Goal: Find contact information: Obtain details needed to contact an individual or organization

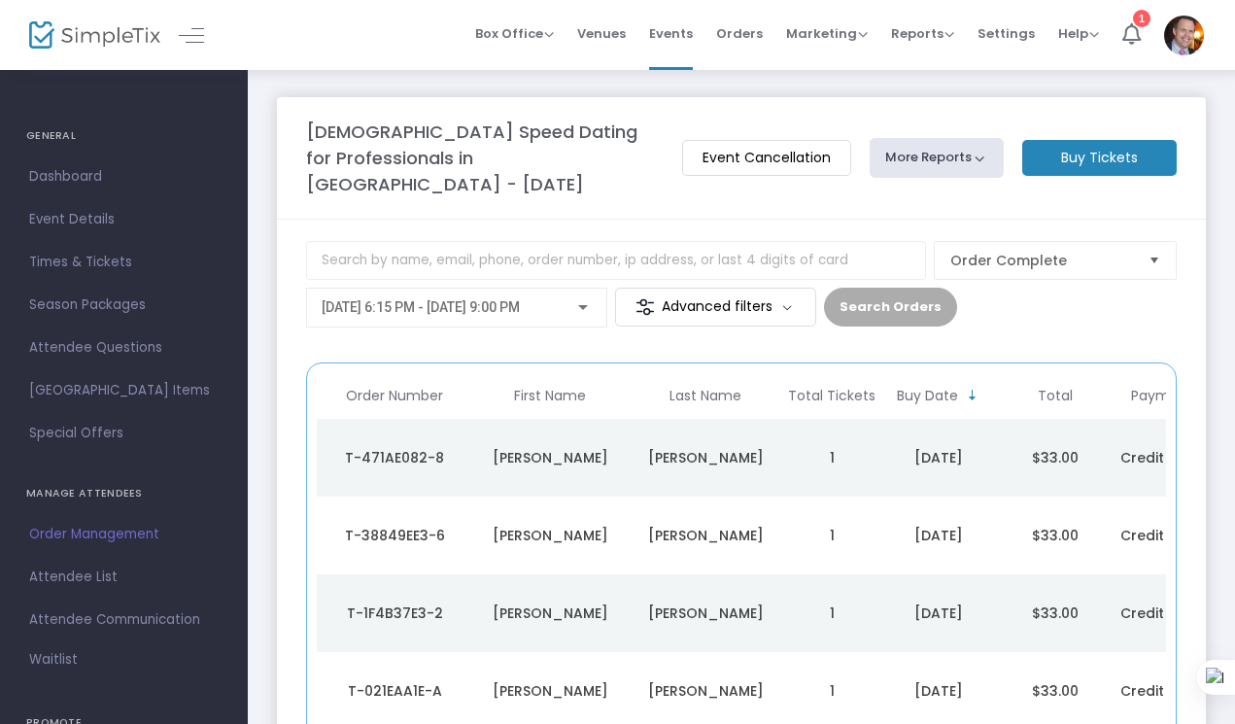
scroll to position [46, 0]
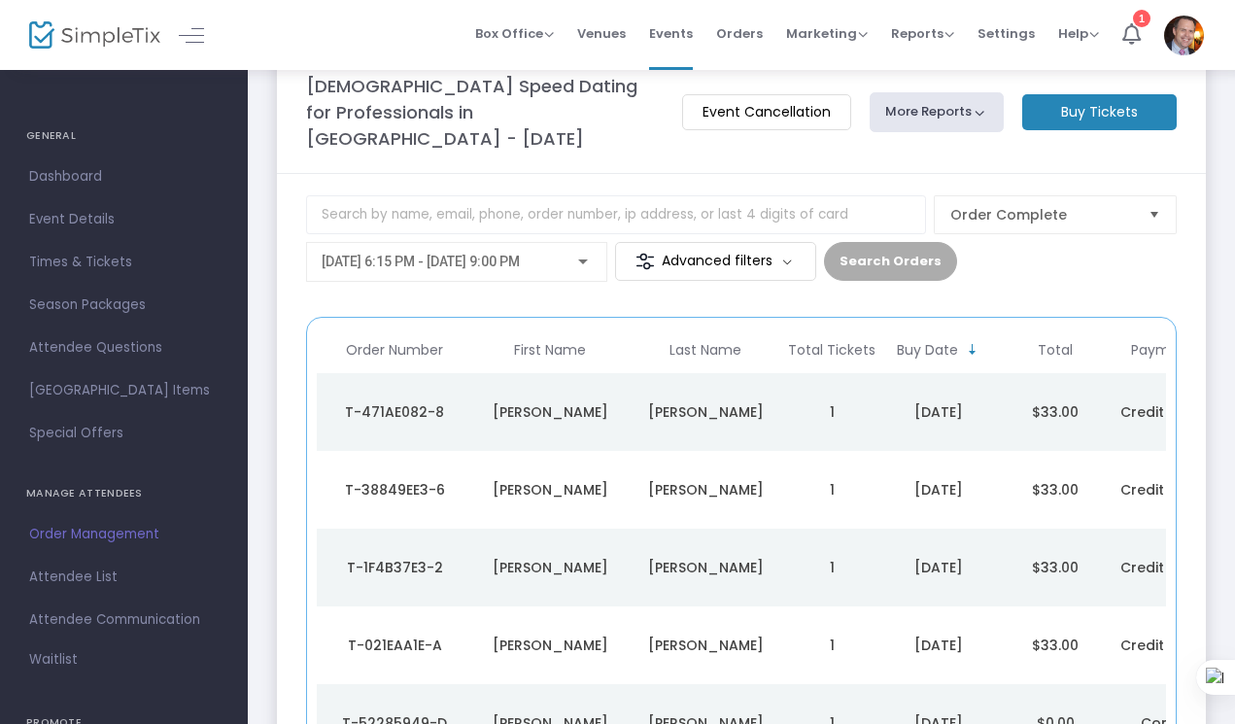
click at [378, 402] on div "T-471AE082-8" at bounding box center [395, 411] width 146 height 19
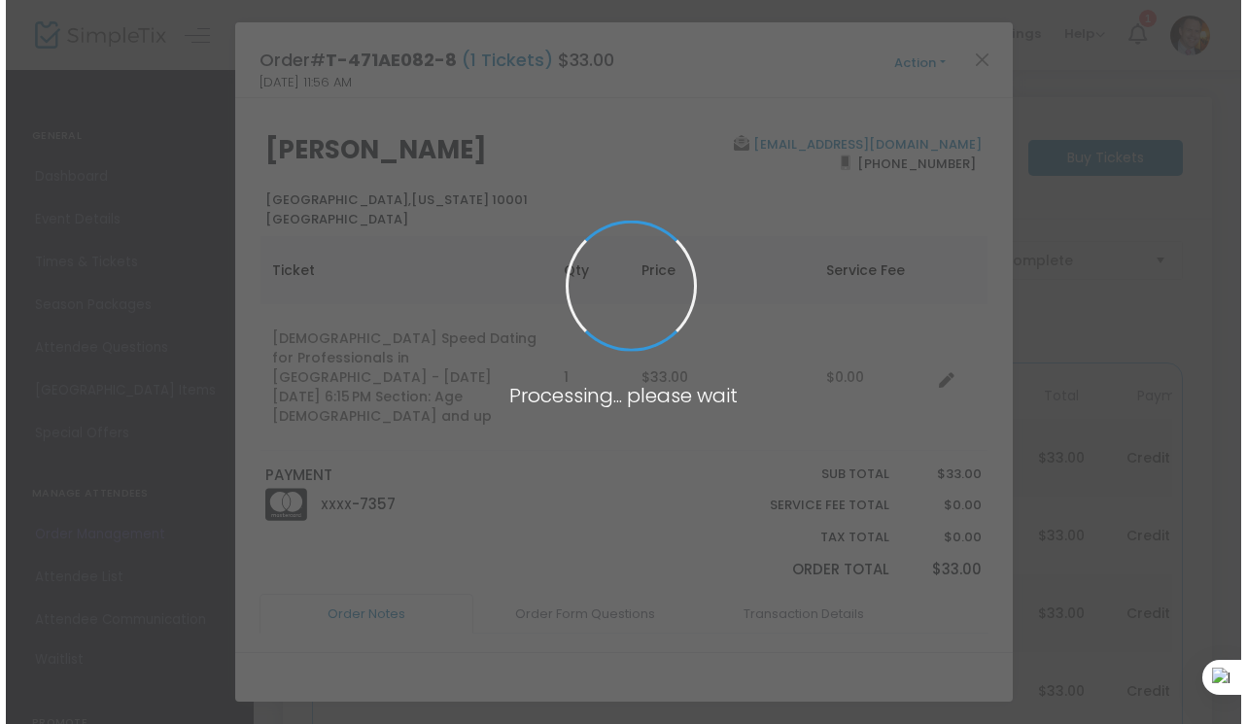
scroll to position [0, 0]
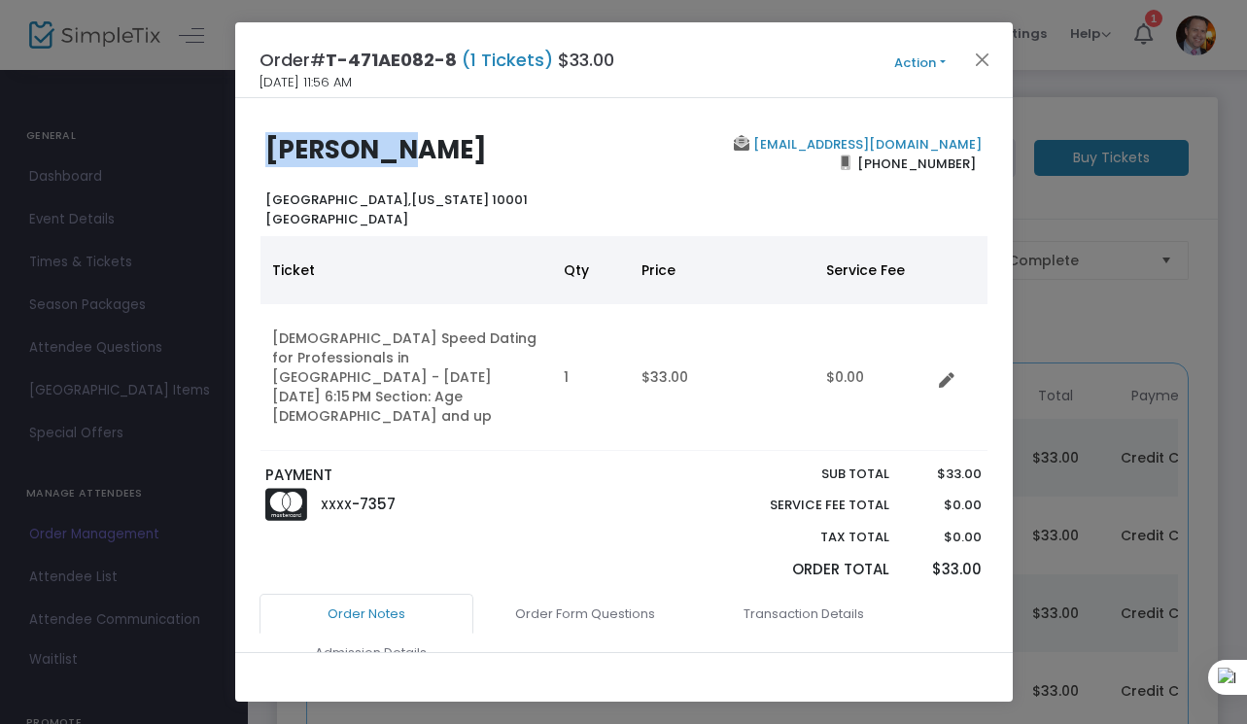
drag, startPoint x: 384, startPoint y: 148, endPoint x: 271, endPoint y: 158, distance: 113.3
click at [271, 158] on b "[PERSON_NAME]" at bounding box center [376, 149] width 222 height 35
copy b "[PERSON_NAME]"
drag, startPoint x: 973, startPoint y: 142, endPoint x: 769, endPoint y: 148, distance: 204.2
click at [769, 148] on div "[EMAIL_ADDRESS][DOMAIN_NAME] [PHONE_NUMBER]" at bounding box center [807, 181] width 367 height 93
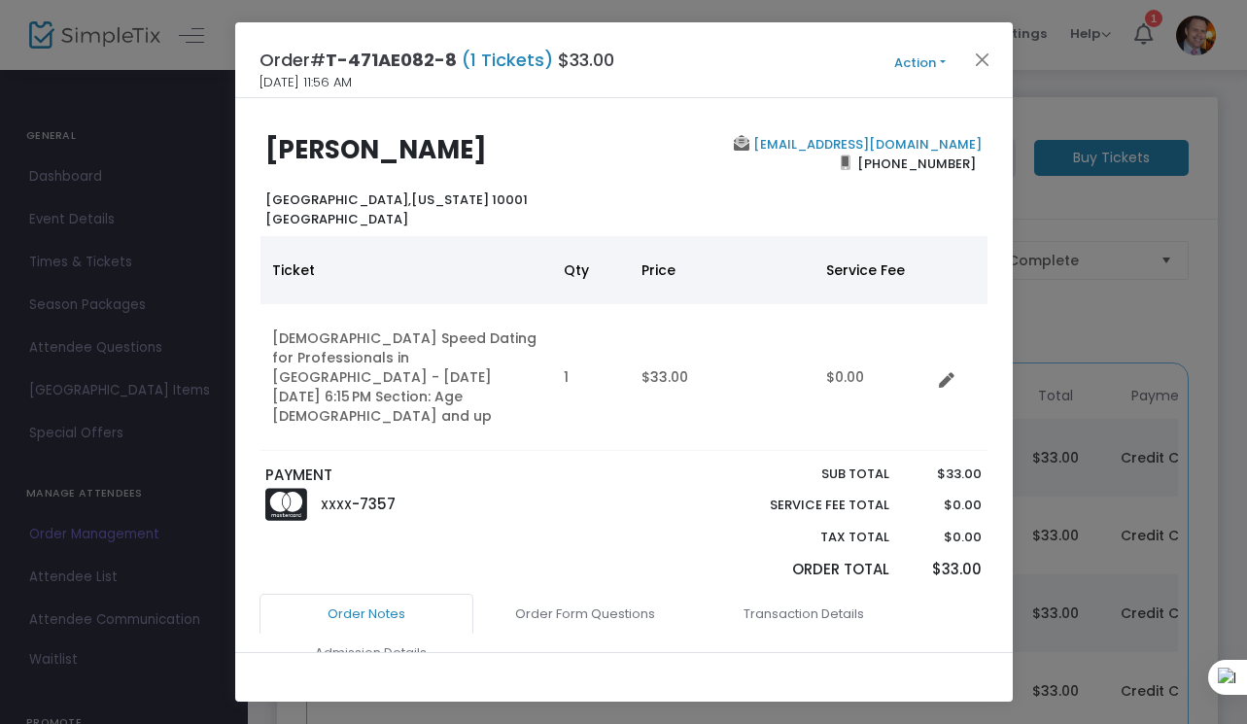
click at [970, 167] on div "[EMAIL_ADDRESS][DOMAIN_NAME] [PHONE_NUMBER]" at bounding box center [807, 181] width 367 height 93
drag, startPoint x: 970, startPoint y: 161, endPoint x: 888, endPoint y: 158, distance: 81.7
click at [862, 164] on div "[EMAIL_ADDRESS][DOMAIN_NAME] [PHONE_NUMBER]" at bounding box center [807, 181] width 367 height 93
click at [967, 156] on span "[PHONE_NUMBER]" at bounding box center [916, 163] width 131 height 31
drag, startPoint x: 969, startPoint y: 159, endPoint x: 862, endPoint y: 167, distance: 107.2
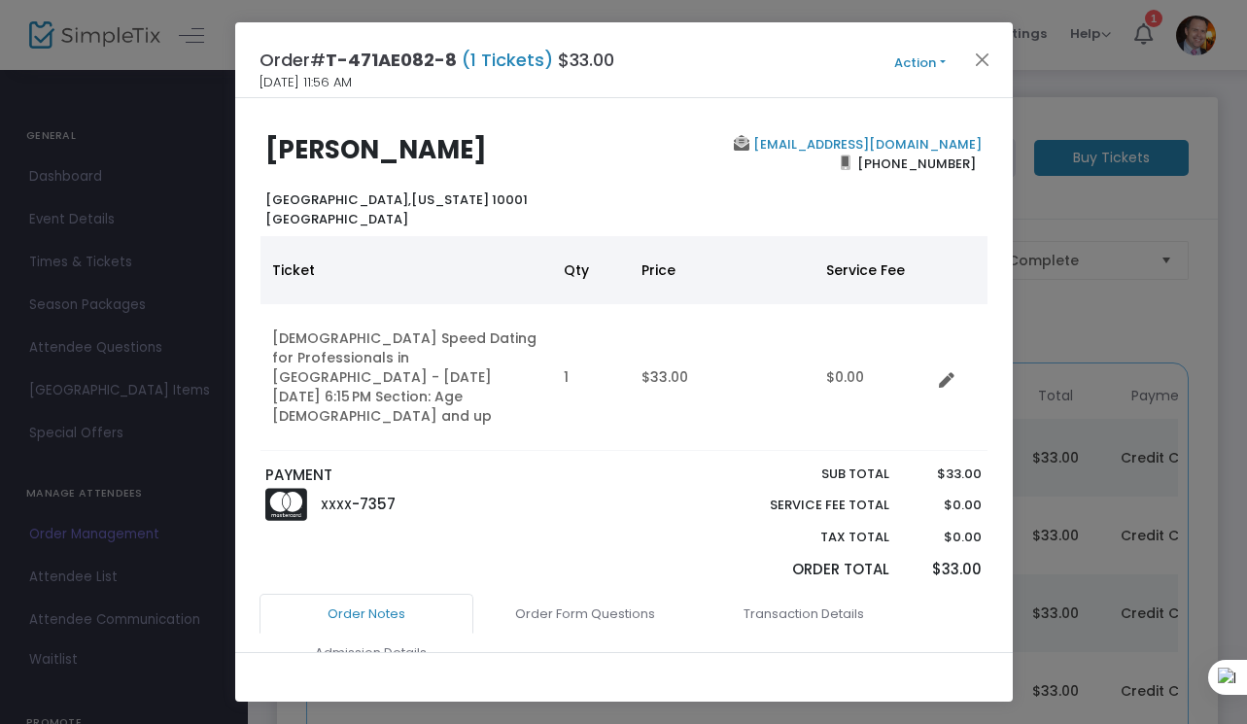
click at [861, 167] on span "[PHONE_NUMBER]" at bounding box center [916, 163] width 131 height 31
copy span "[PHONE_NUMBER]"
click at [601, 594] on link "Order Form Questions" at bounding box center [585, 614] width 214 height 41
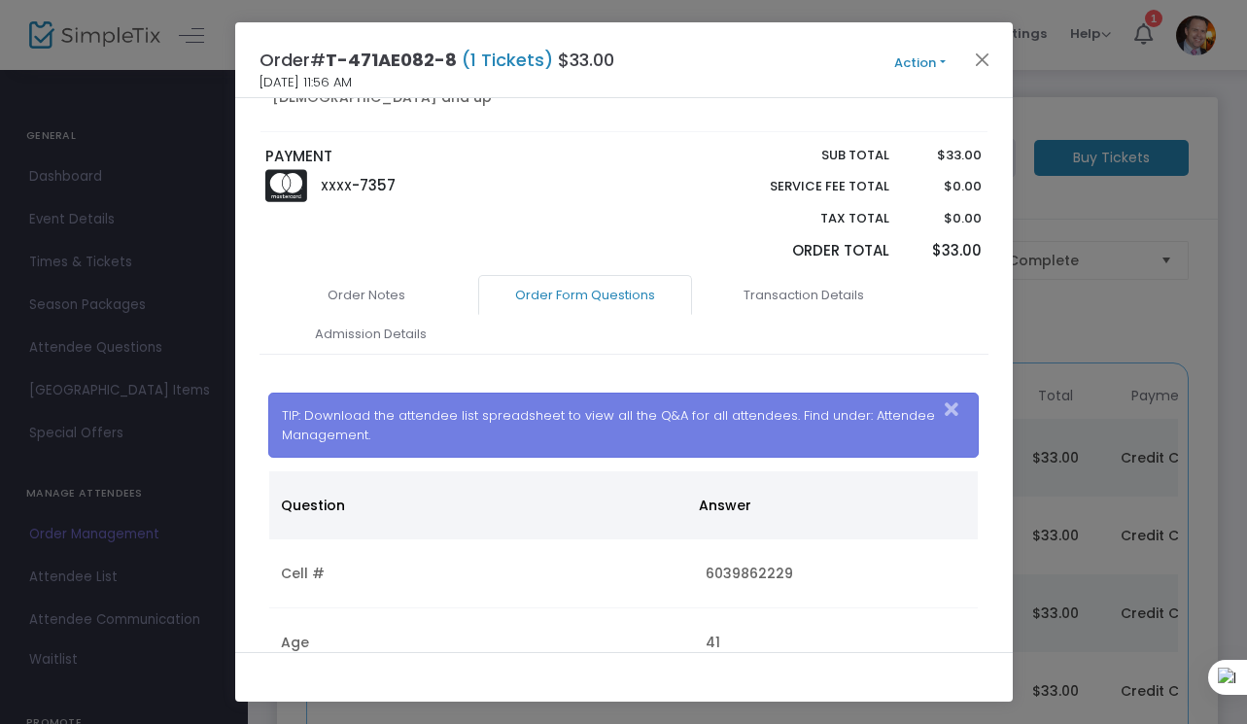
scroll to position [420, 0]
